Goal: Use online tool/utility: Utilize a website feature to perform a specific function

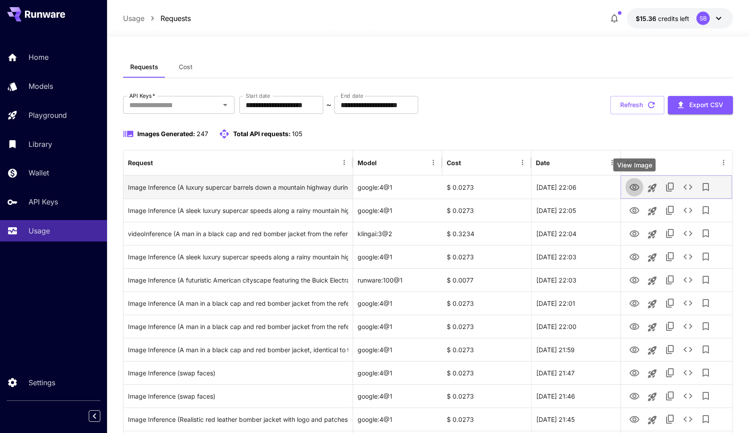
click at [635, 185] on icon "View Image" at bounding box center [634, 187] width 11 height 11
click at [651, 191] on icon "Launch in playground" at bounding box center [652, 187] width 11 height 11
click at [633, 185] on icon "View Video" at bounding box center [635, 187] width 10 height 7
click at [638, 185] on icon "View Video" at bounding box center [634, 187] width 11 height 11
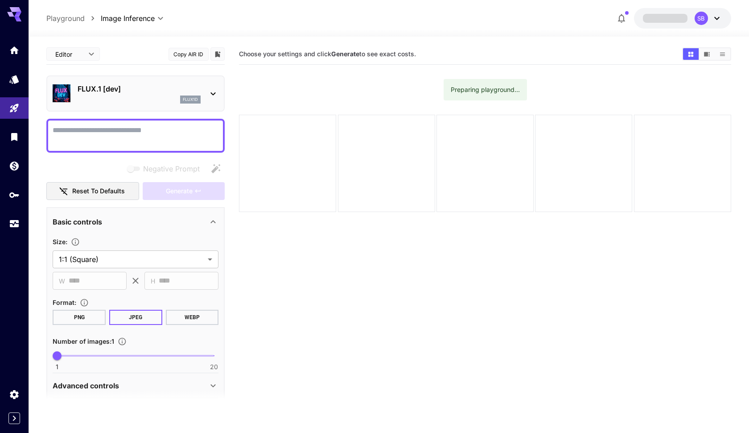
click at [170, 94] on div "FLUX.1 [dev] flux1d" at bounding box center [139, 93] width 123 height 20
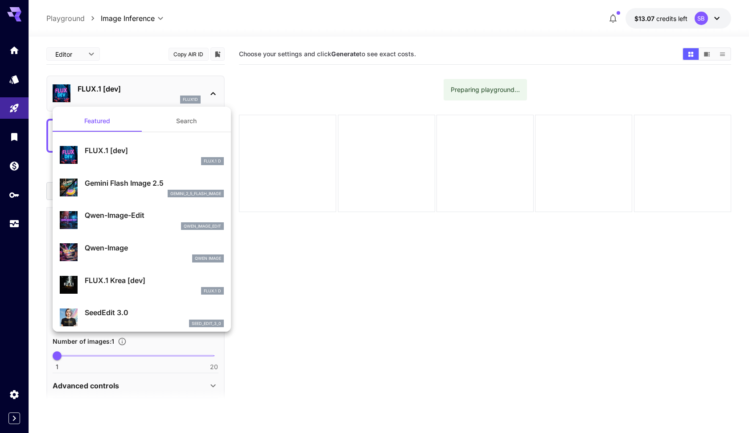
scroll to position [10, 0]
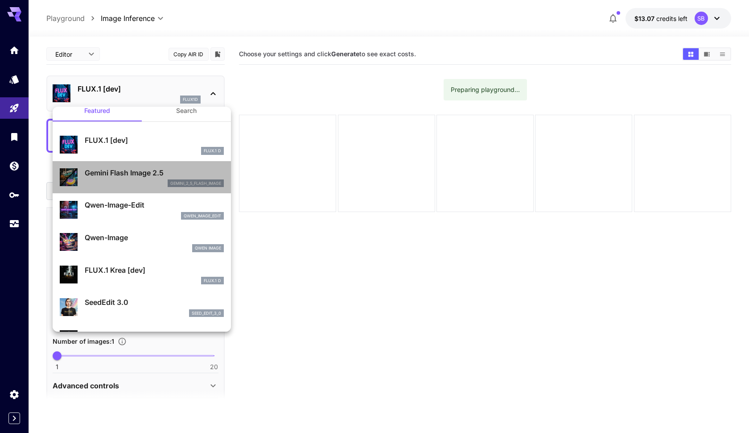
click at [124, 185] on div "gemini_2_5_flash_image" at bounding box center [154, 183] width 139 height 8
